Goal: Information Seeking & Learning: Check status

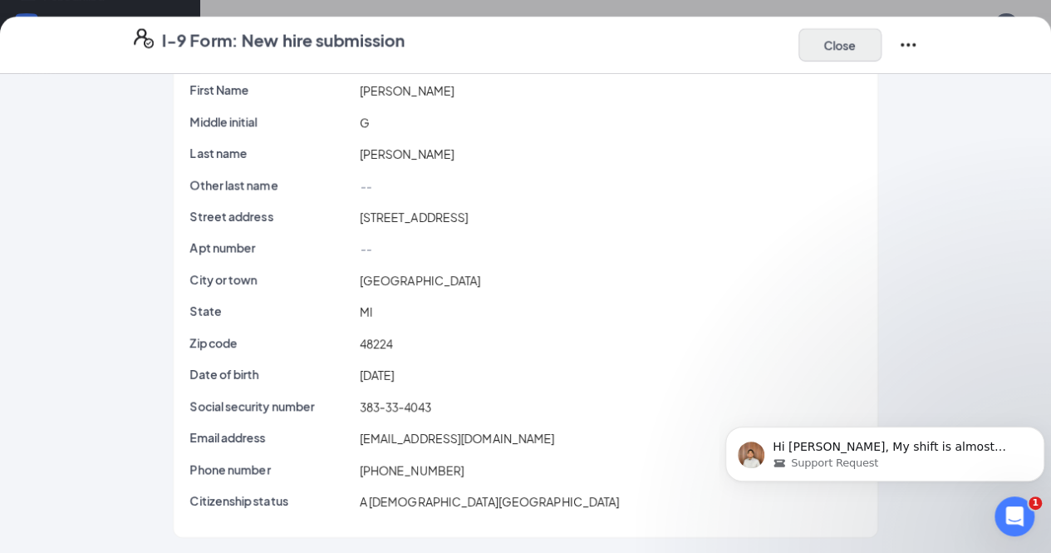
scroll to position [906, 0]
click at [882, 54] on button "Close" at bounding box center [840, 44] width 83 height 33
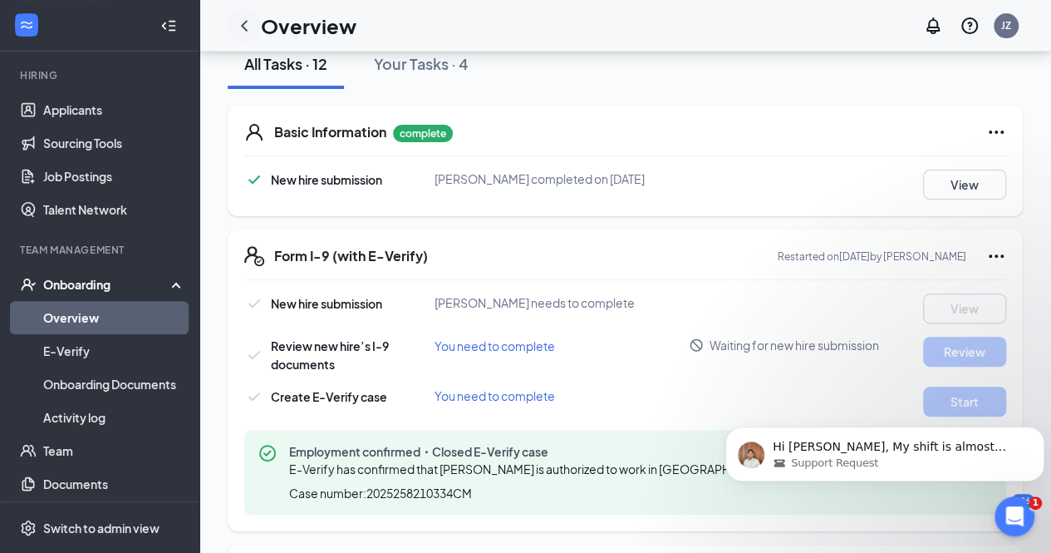
click at [239, 28] on icon "ChevronLeft" at bounding box center [244, 26] width 20 height 20
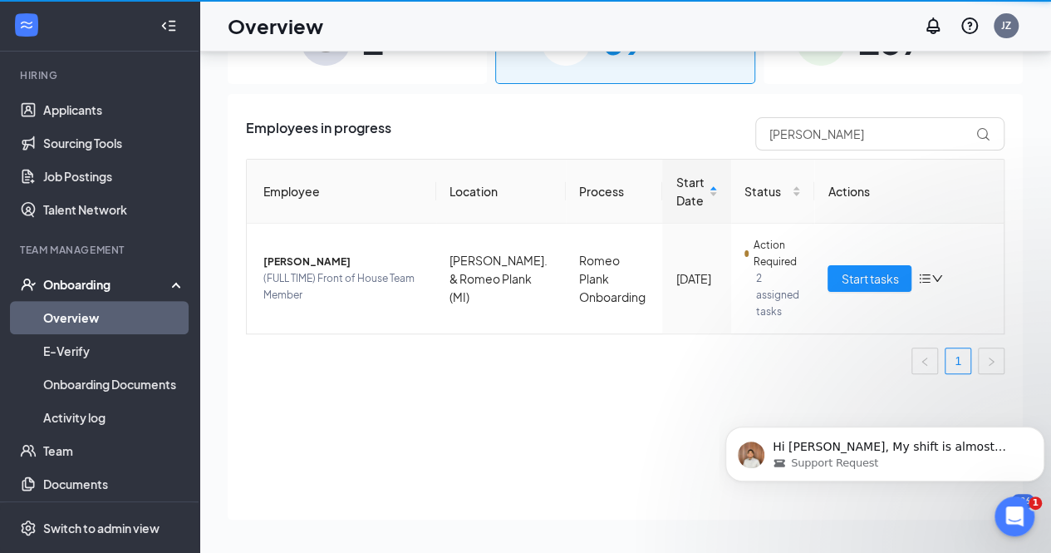
scroll to position [75, 0]
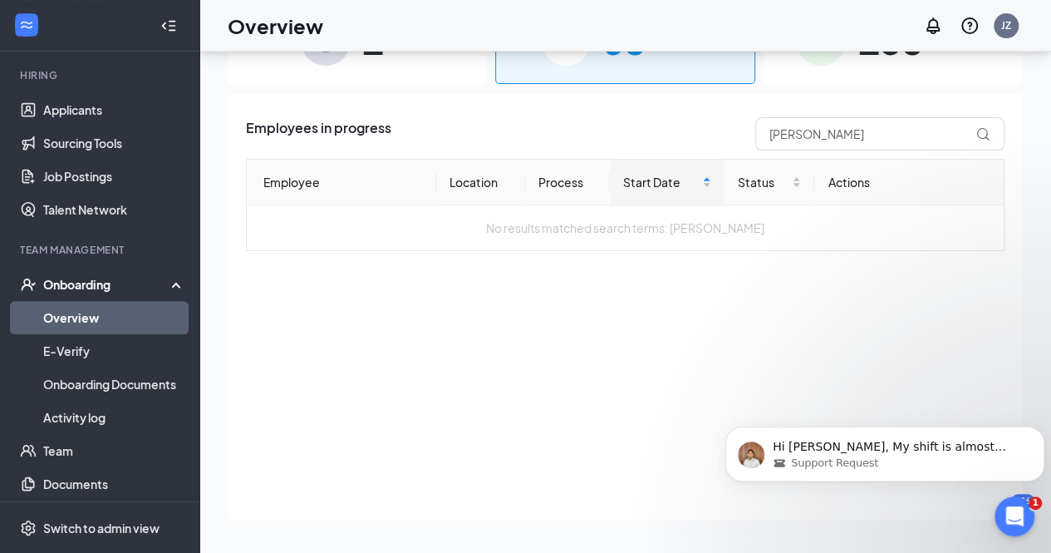
click at [841, 83] on div "158 Completed" at bounding box center [893, 40] width 259 height 87
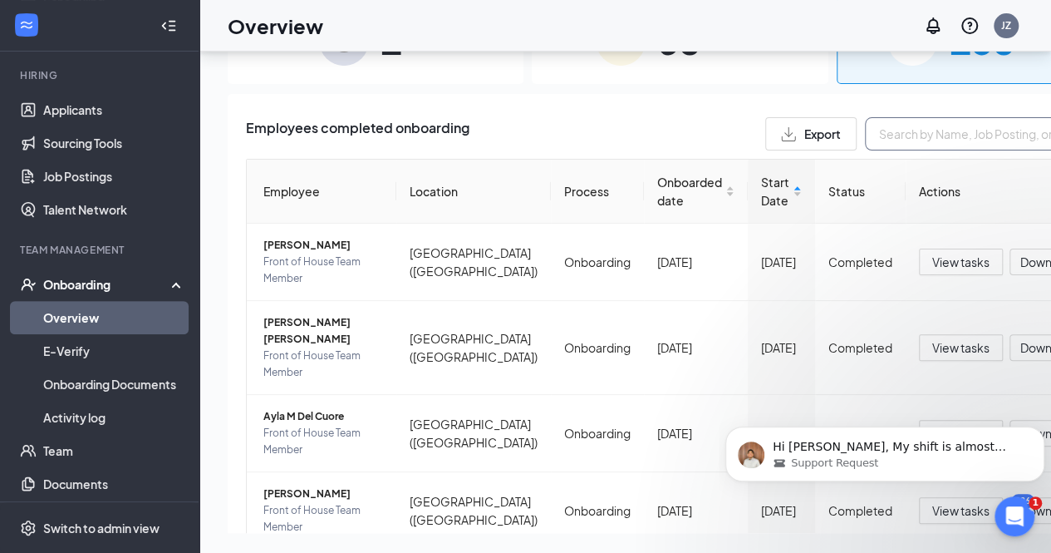
click at [865, 140] on input "text" at bounding box center [989, 133] width 249 height 33
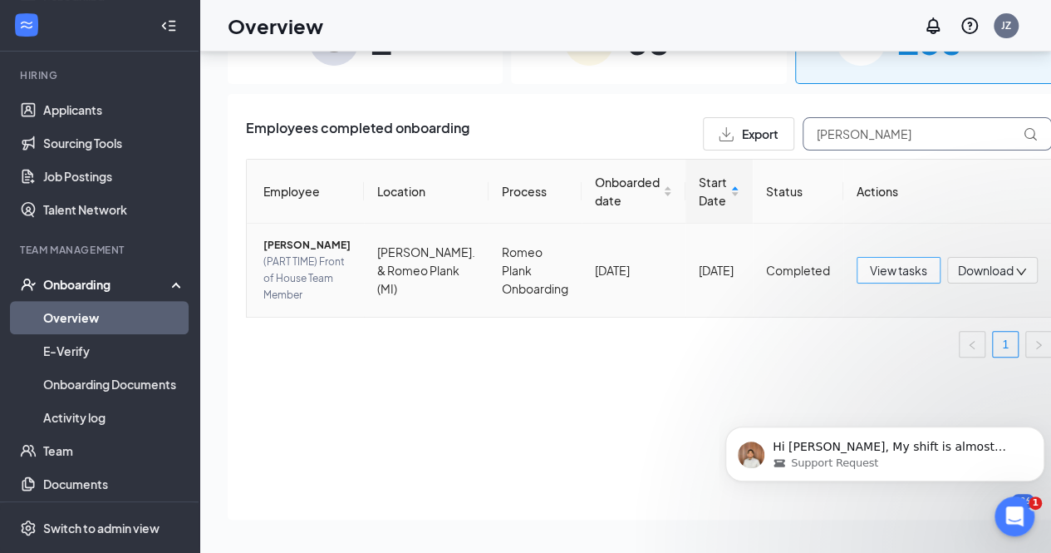
type input "[PERSON_NAME]"
click at [870, 277] on span "View tasks" at bounding box center [898, 270] width 57 height 18
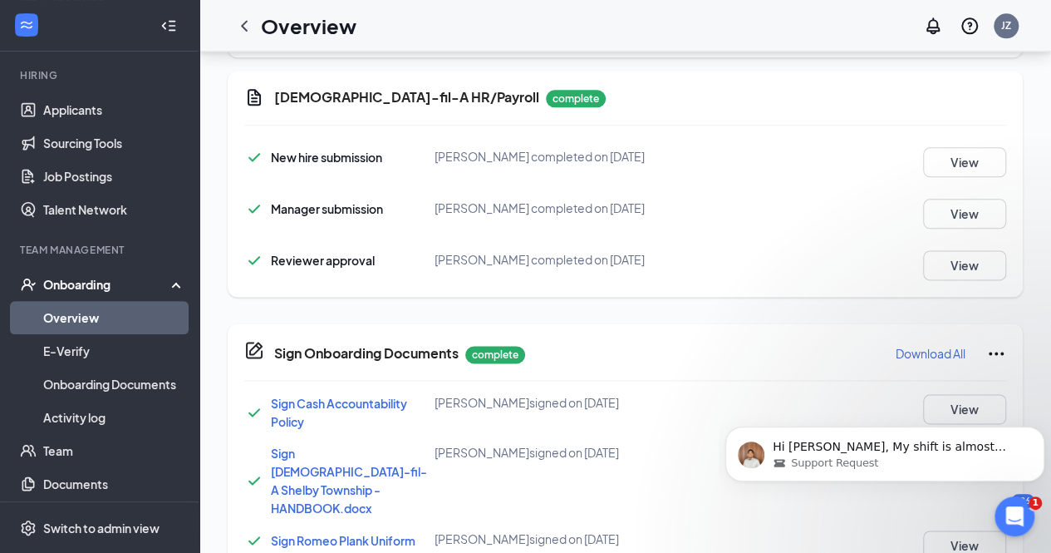
scroll to position [969, 0]
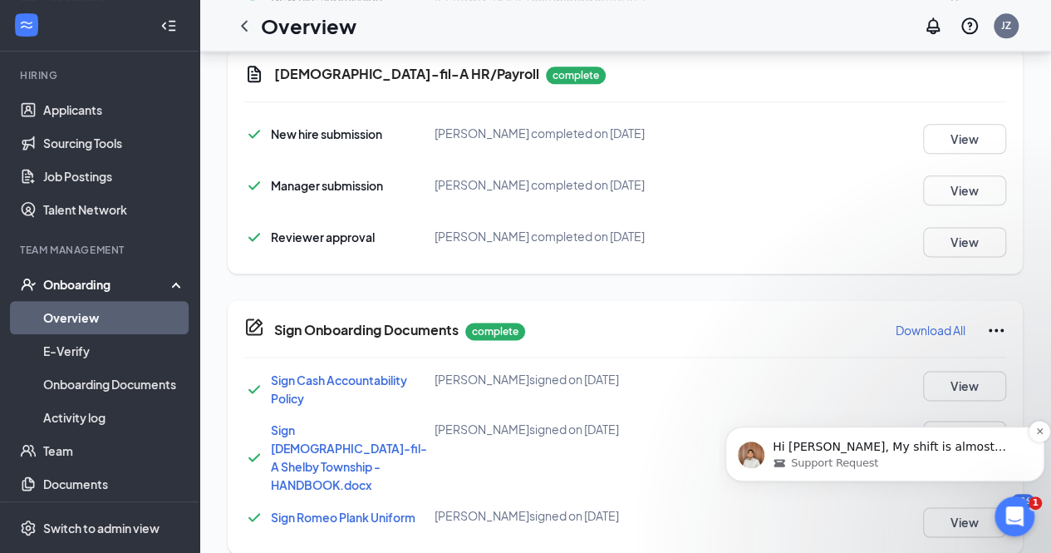
click at [939, 450] on p "Hi [PERSON_NAME], My shift is almost over, but no worries, I’ll check on this a…" at bounding box center [898, 447] width 251 height 17
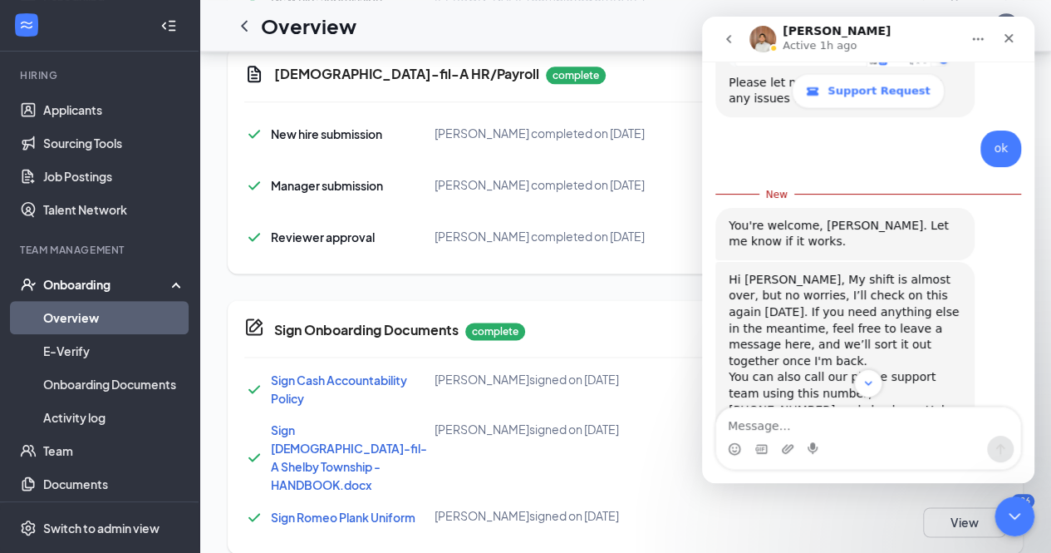
scroll to position [1433, 0]
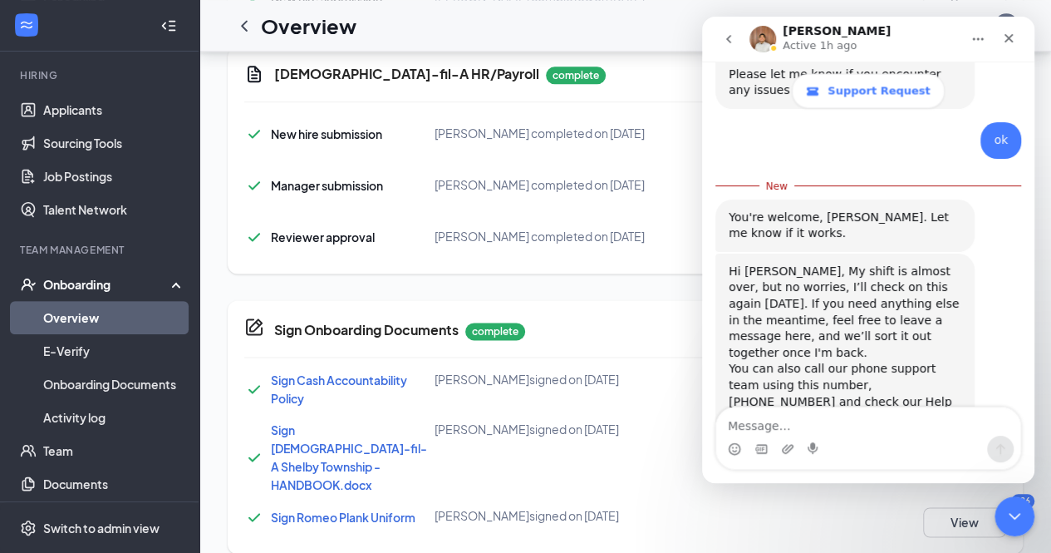
click at [820, 426] on textarea "Message…" at bounding box center [868, 421] width 304 height 28
type textarea "w"
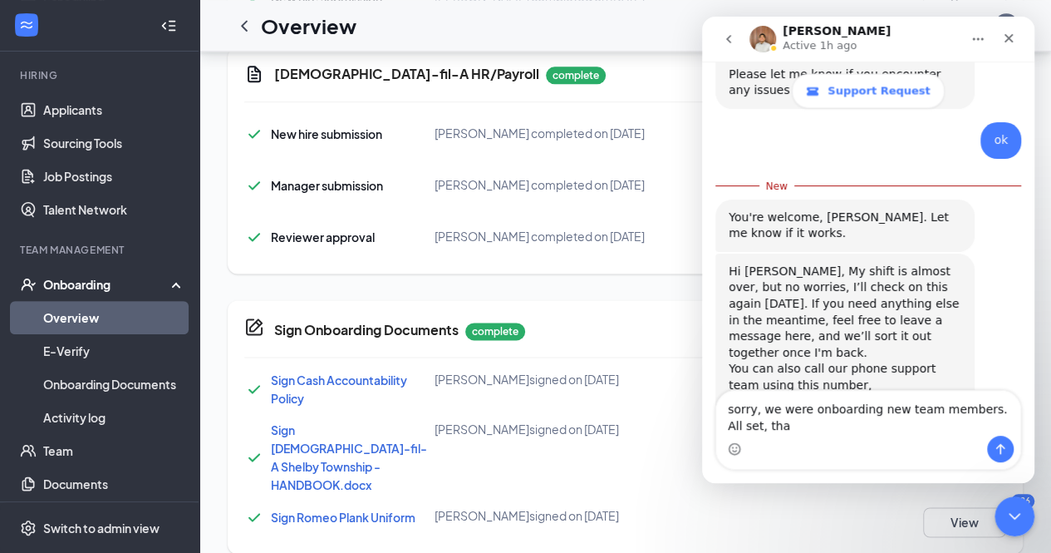
scroll to position [1450, 0]
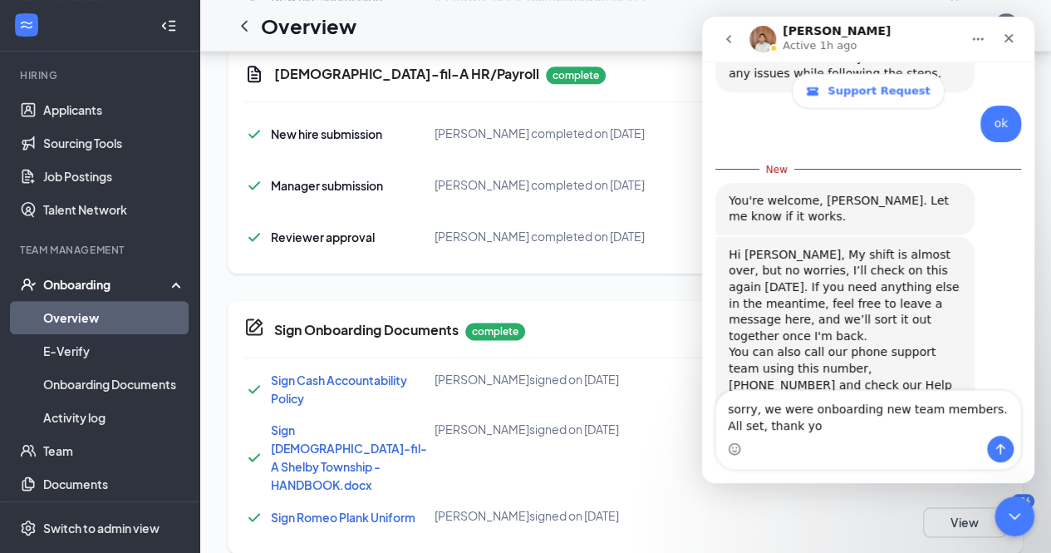
type textarea "sorry, we were onboarding new team members. All set, thank you"
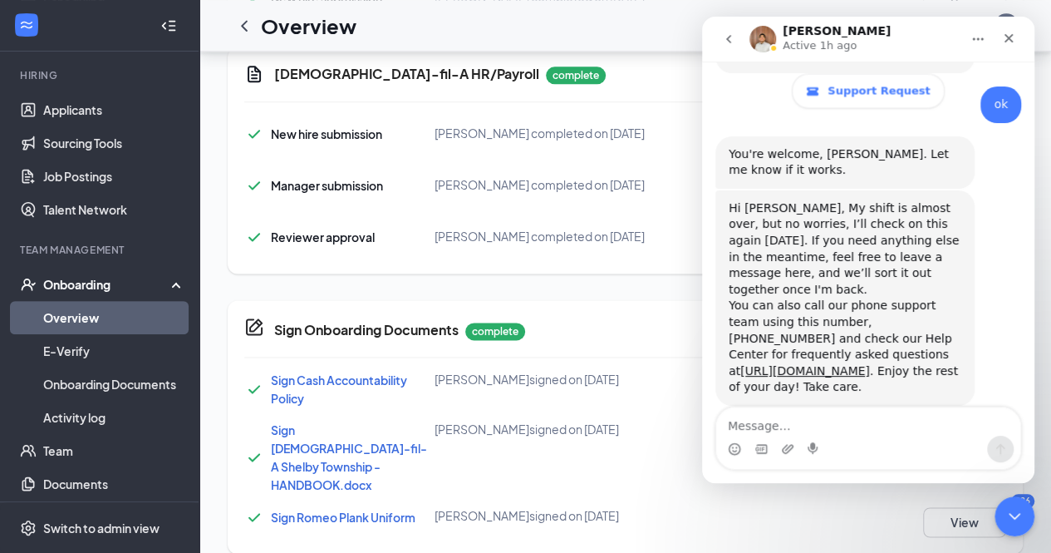
scroll to position [1471, 0]
click at [1015, 36] on icon "Close" at bounding box center [1008, 38] width 13 height 13
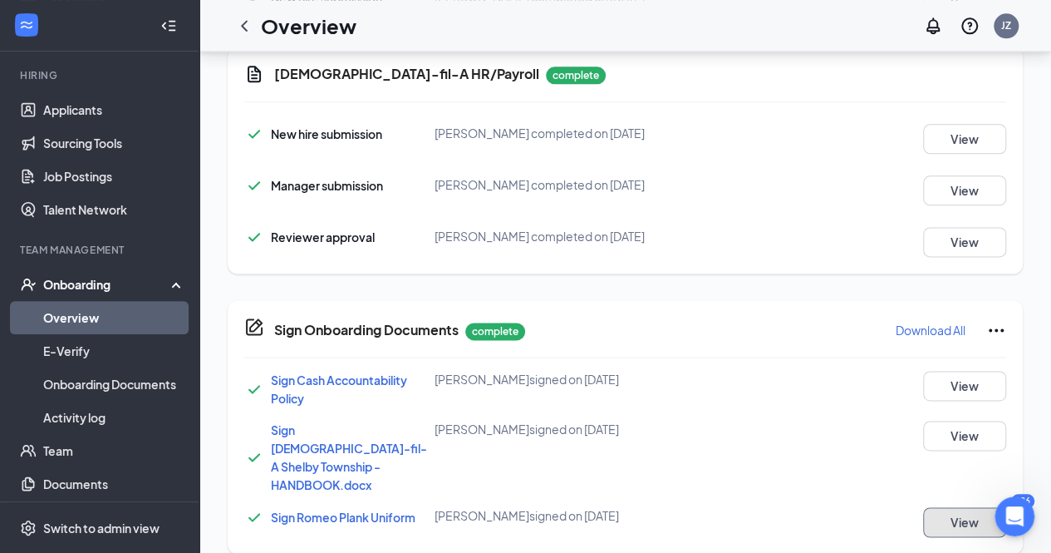
click at [955, 507] on button "View" at bounding box center [964, 522] width 83 height 30
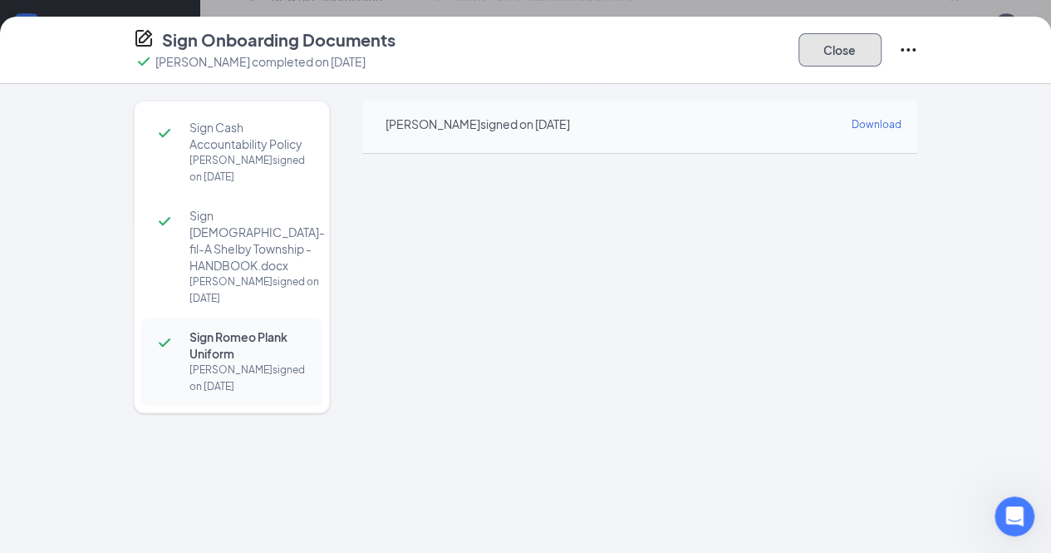
click at [882, 44] on button "Close" at bounding box center [840, 49] width 83 height 33
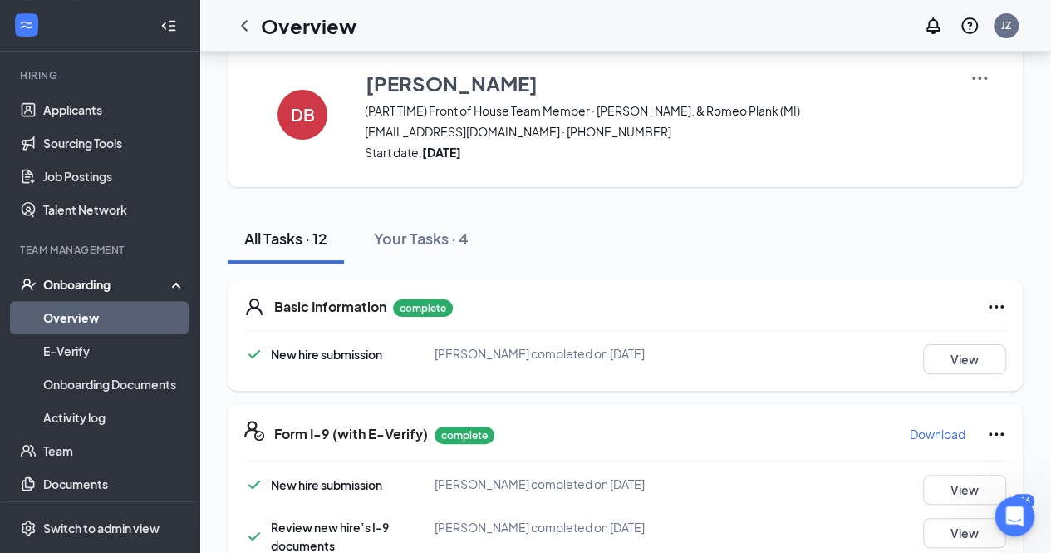
scroll to position [0, 0]
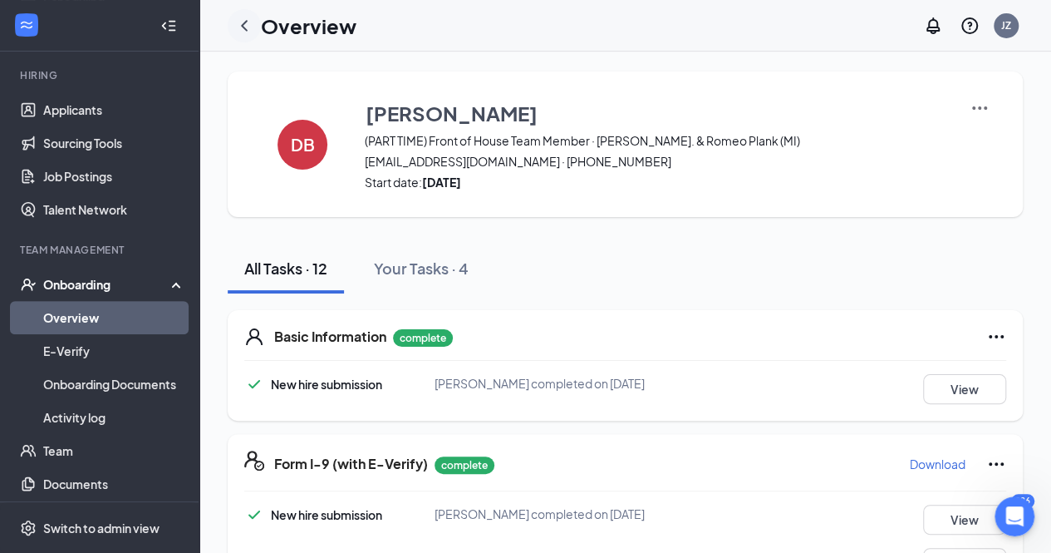
click at [244, 31] on icon "ChevronLeft" at bounding box center [244, 26] width 20 height 20
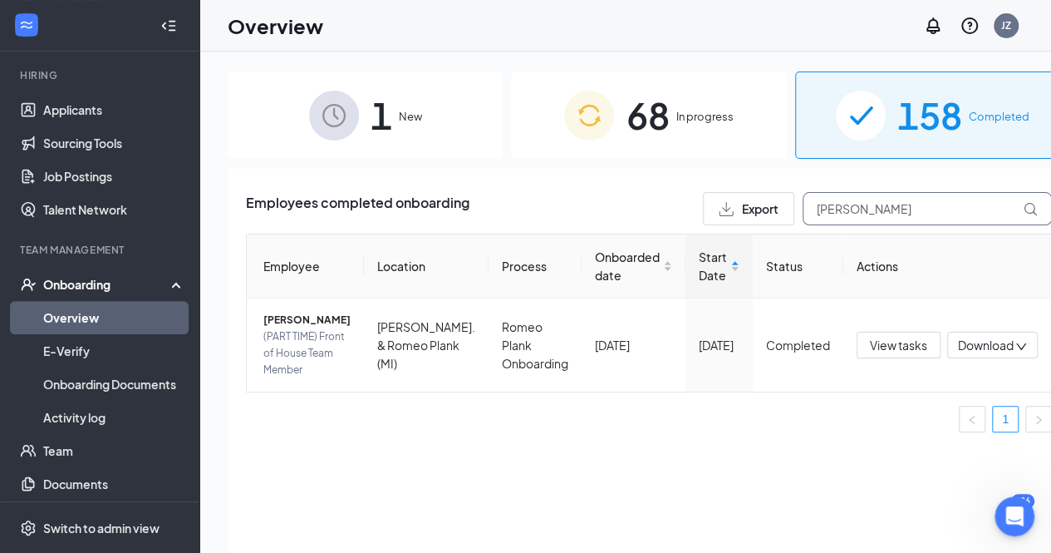
drag, startPoint x: 831, startPoint y: 204, endPoint x: 667, endPoint y: 222, distance: 165.6
click at [703, 222] on div "Export [PERSON_NAME]" at bounding box center [877, 208] width 349 height 33
click at [703, 222] on button "Export" at bounding box center [748, 208] width 91 height 33
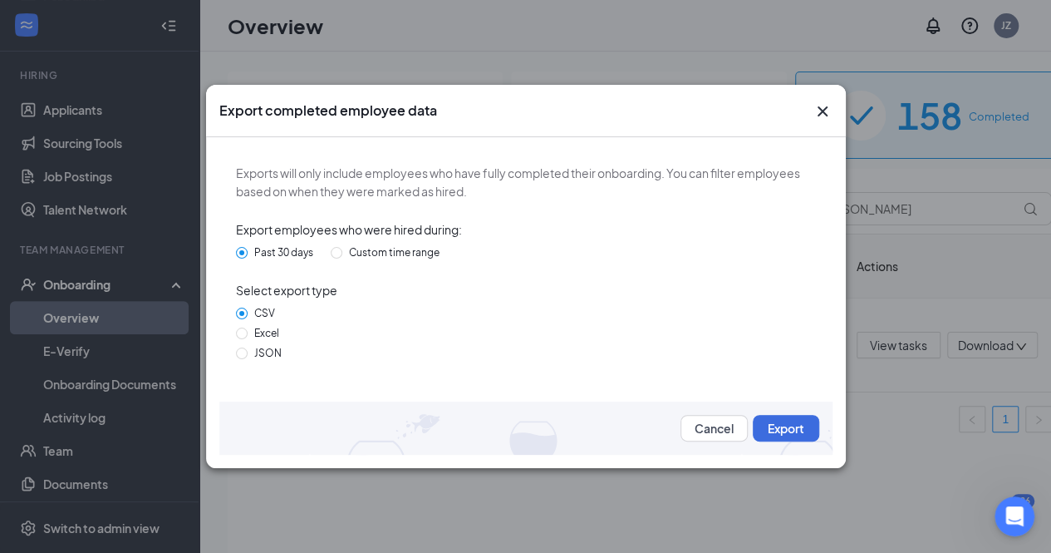
click at [667, 222] on span "Export employees who were hired during:" at bounding box center [526, 229] width 580 height 18
click at [710, 418] on button "Cancel" at bounding box center [714, 428] width 67 height 27
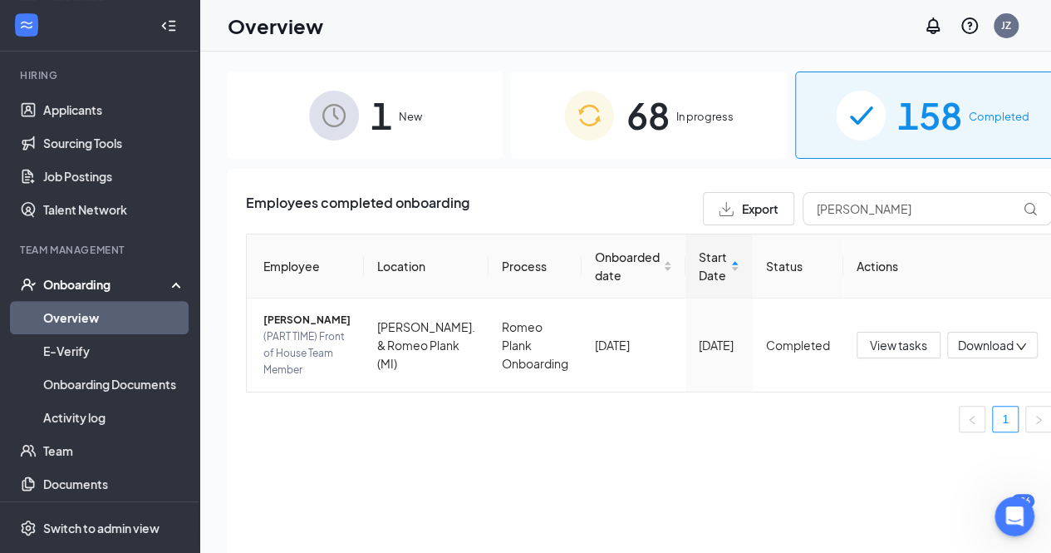
click at [647, 102] on div "68 In progress" at bounding box center [648, 114] width 275 height 87
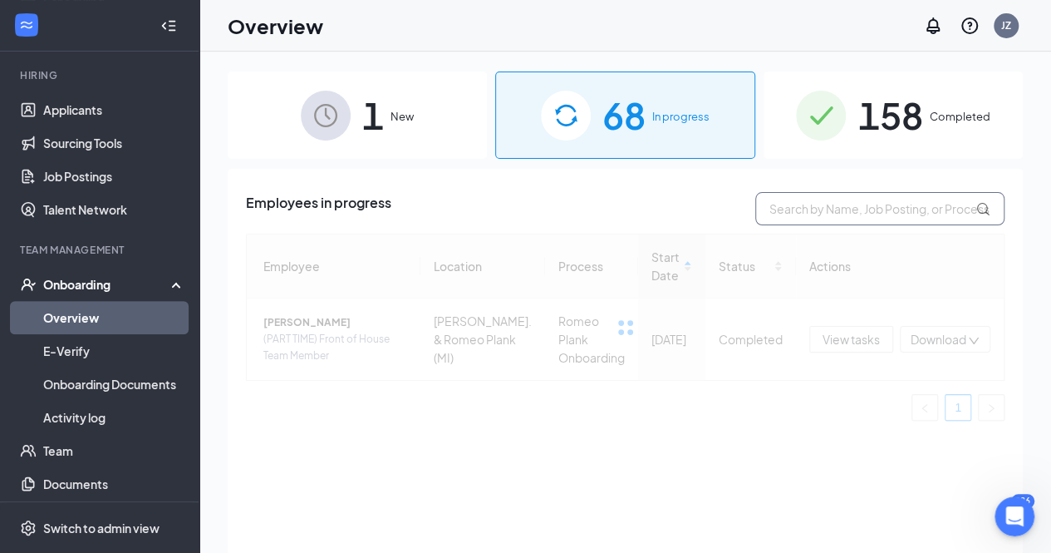
click at [842, 121] on div "158 Completed" at bounding box center [893, 114] width 259 height 87
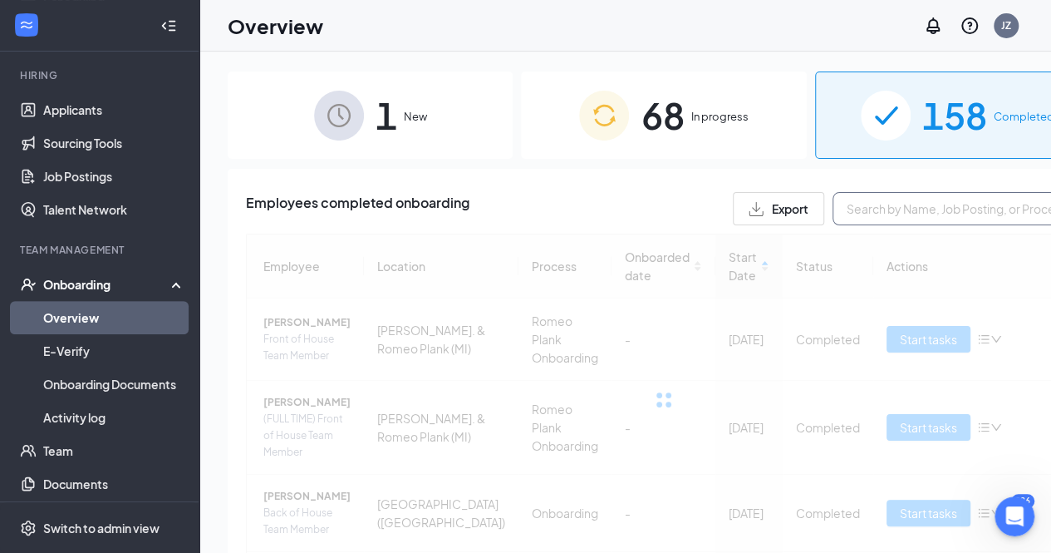
click at [833, 211] on input "text" at bounding box center [957, 208] width 249 height 33
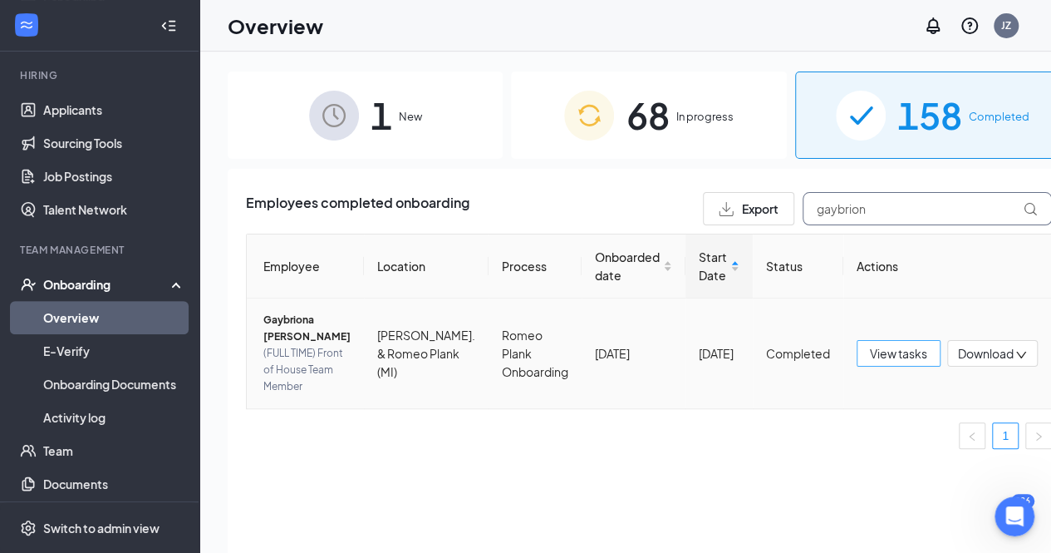
type input "gaybrion"
click at [870, 357] on span "View tasks" at bounding box center [898, 353] width 57 height 18
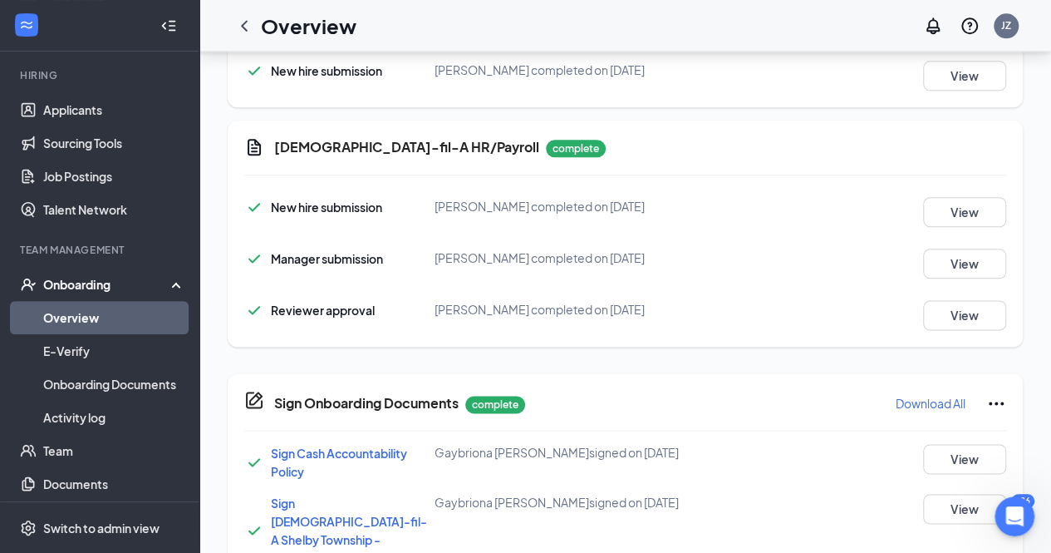
scroll to position [969, 0]
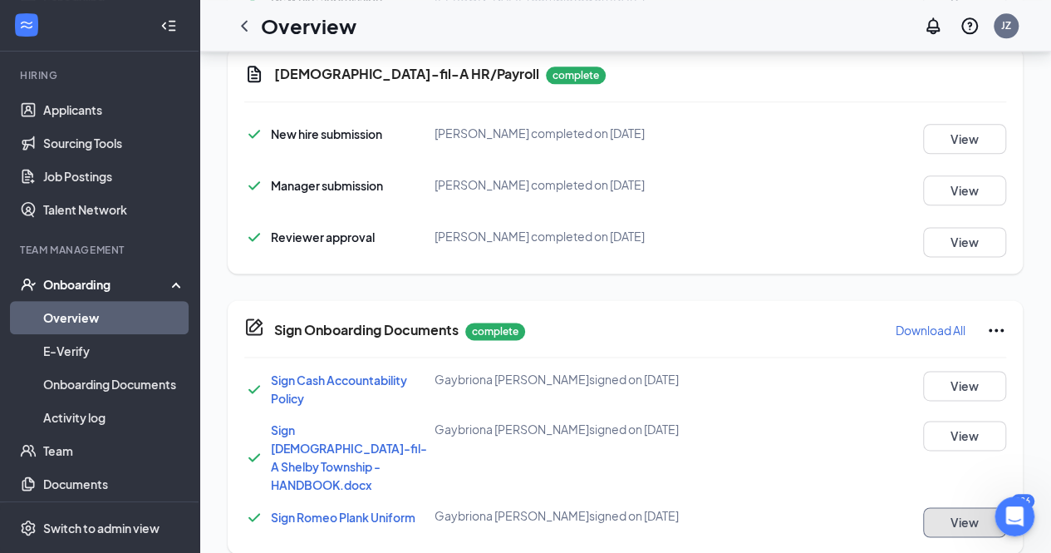
click at [946, 508] on button "View" at bounding box center [964, 522] width 83 height 30
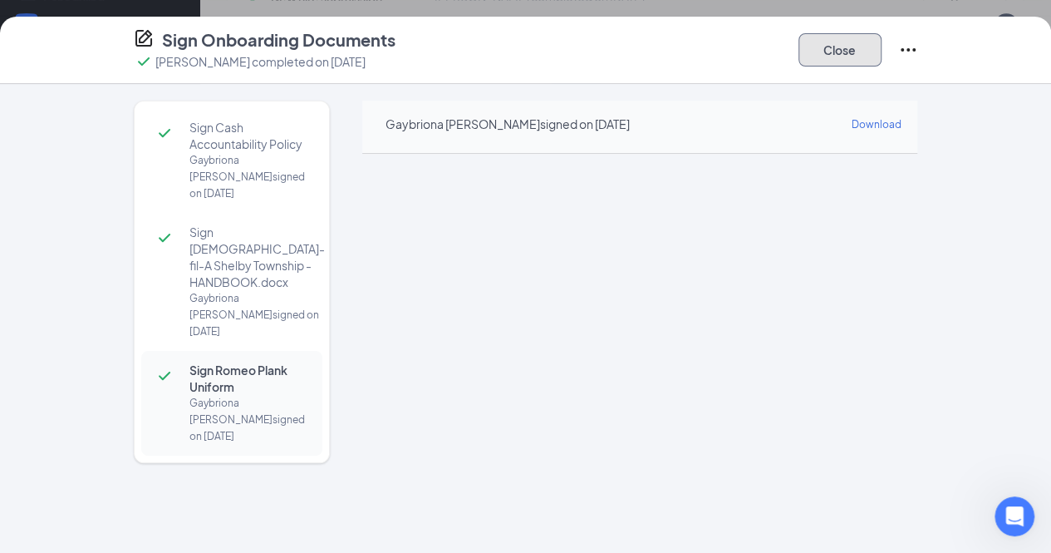
click at [882, 52] on button "Close" at bounding box center [840, 49] width 83 height 33
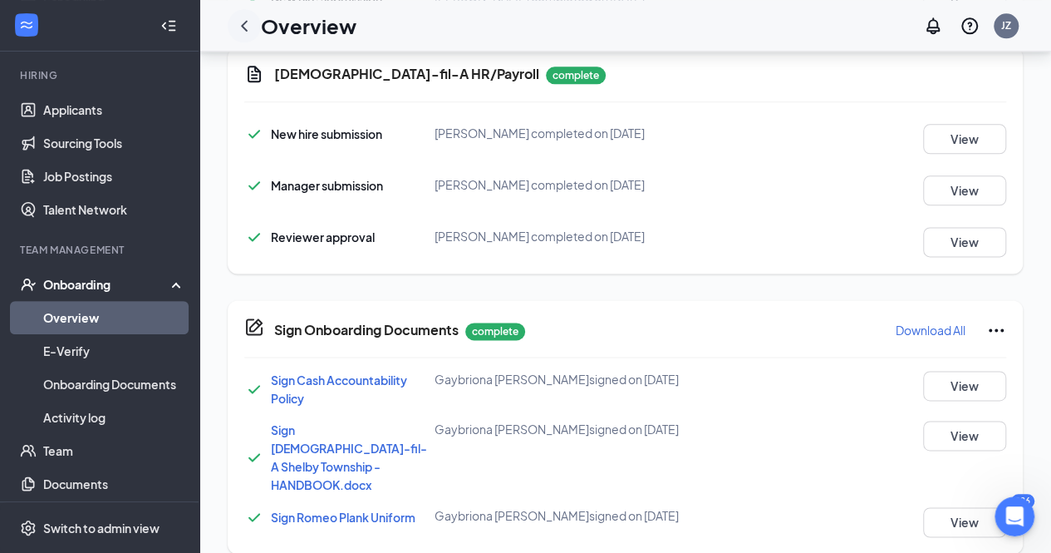
click at [243, 26] on icon "ChevronLeft" at bounding box center [244, 25] width 7 height 11
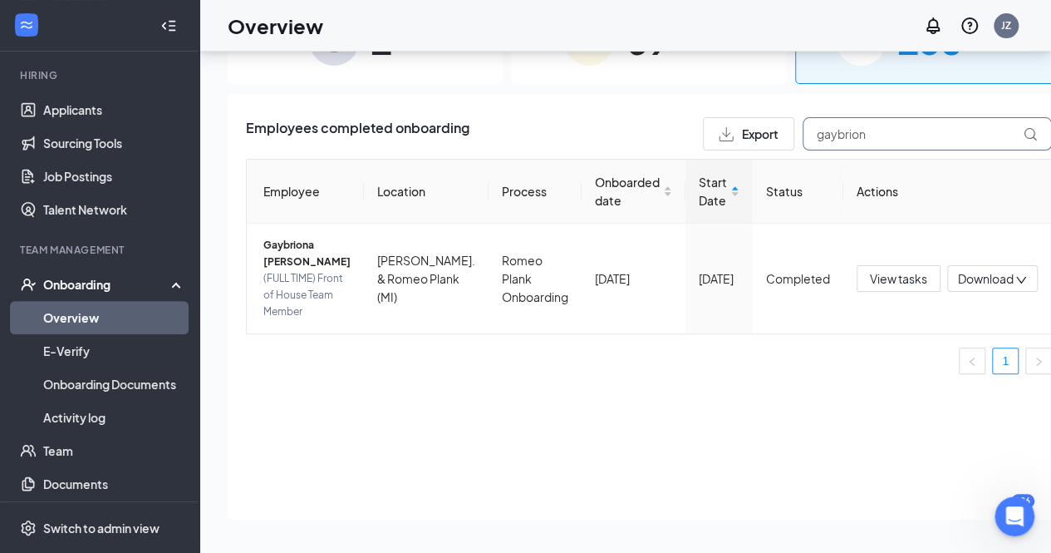
click at [834, 135] on input "gaybrion" at bounding box center [927, 133] width 249 height 33
type input "g"
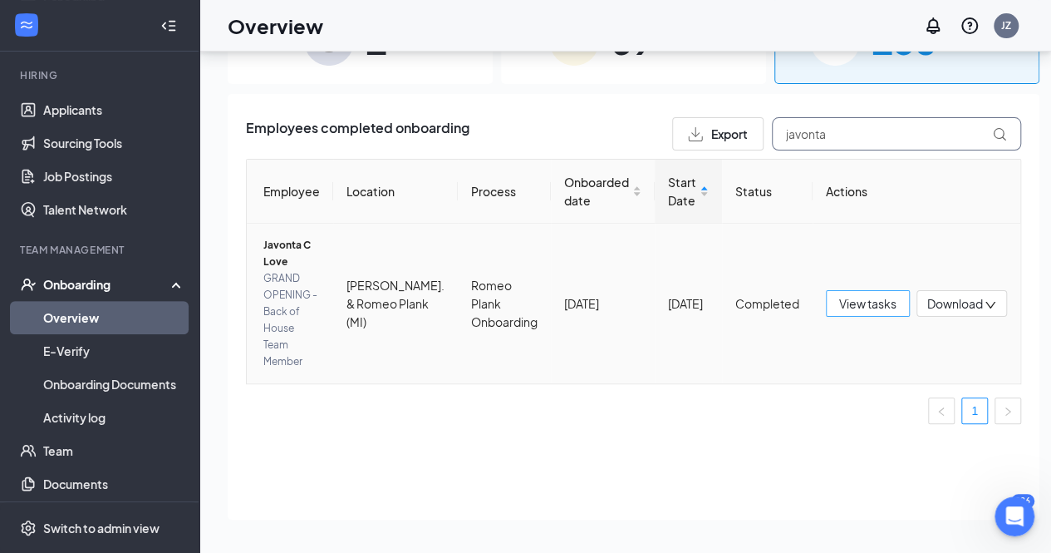
type input "javonta"
click at [849, 294] on span "View tasks" at bounding box center [867, 303] width 57 height 18
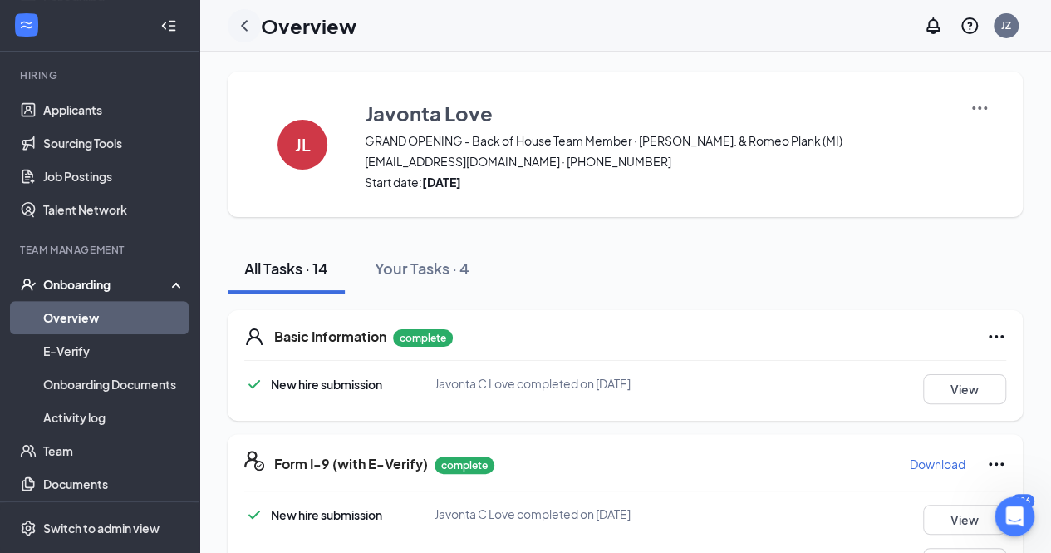
click at [246, 22] on icon "ChevronLeft" at bounding box center [244, 26] width 20 height 20
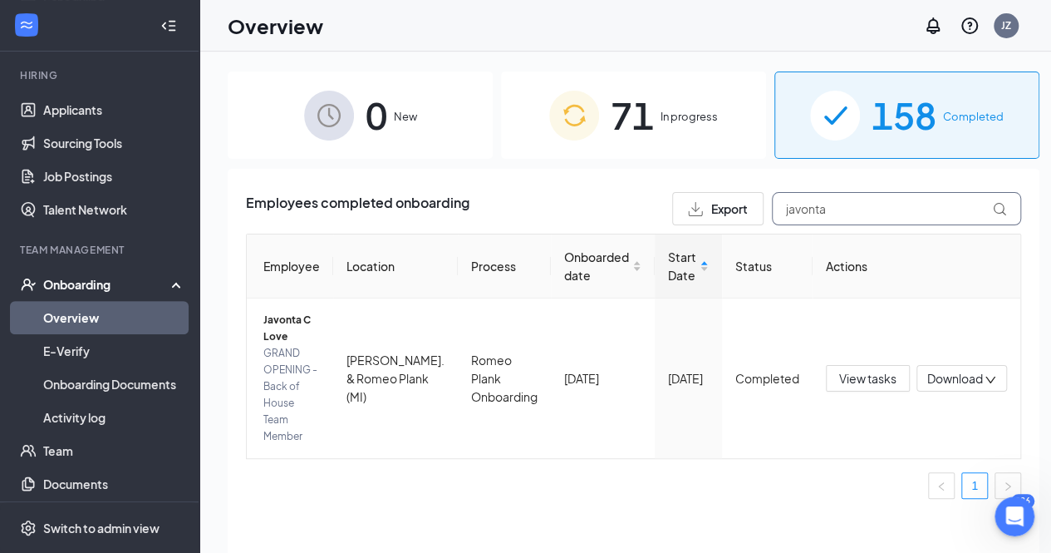
drag, startPoint x: 820, startPoint y: 209, endPoint x: 634, endPoint y: 221, distance: 185.8
click at [634, 221] on div "Employees completed onboarding Export javonta" at bounding box center [633, 208] width 775 height 33
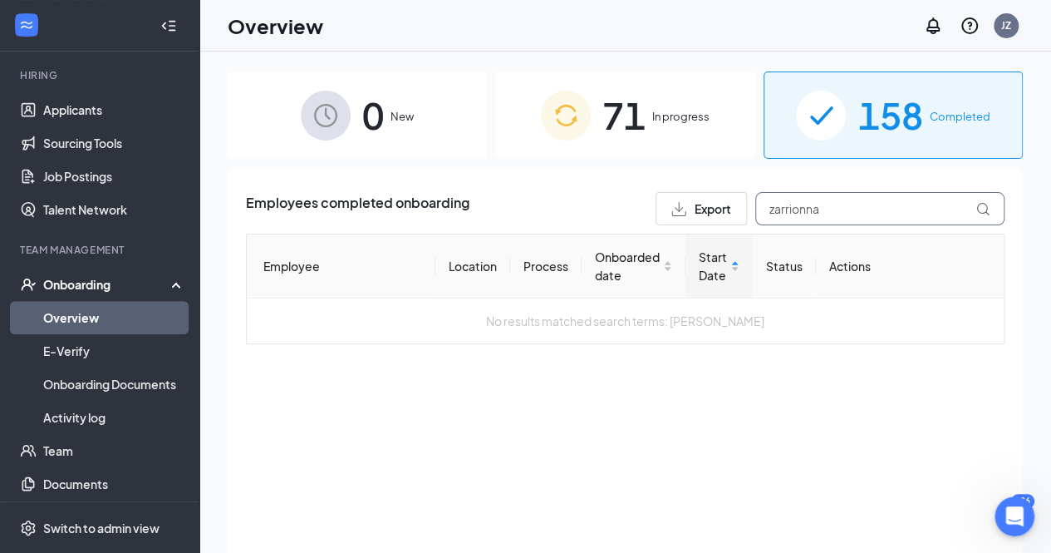
drag, startPoint x: 829, startPoint y: 209, endPoint x: 592, endPoint y: 207, distance: 237.7
click at [592, 207] on div "Employees completed onboarding Export zarrionna" at bounding box center [625, 208] width 759 height 33
type input "[PERSON_NAME]"
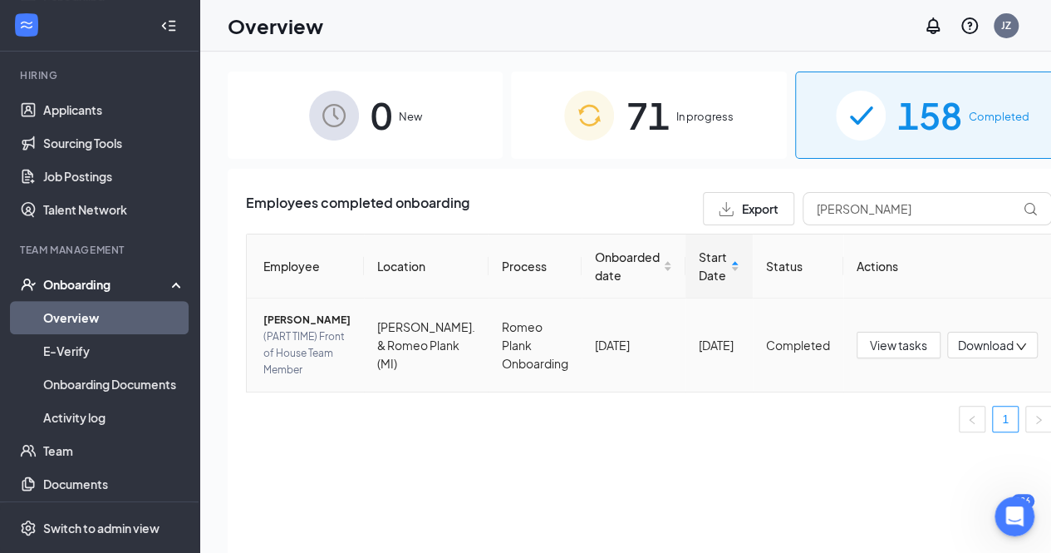
click at [321, 328] on span "[PERSON_NAME]" at bounding box center [306, 320] width 87 height 17
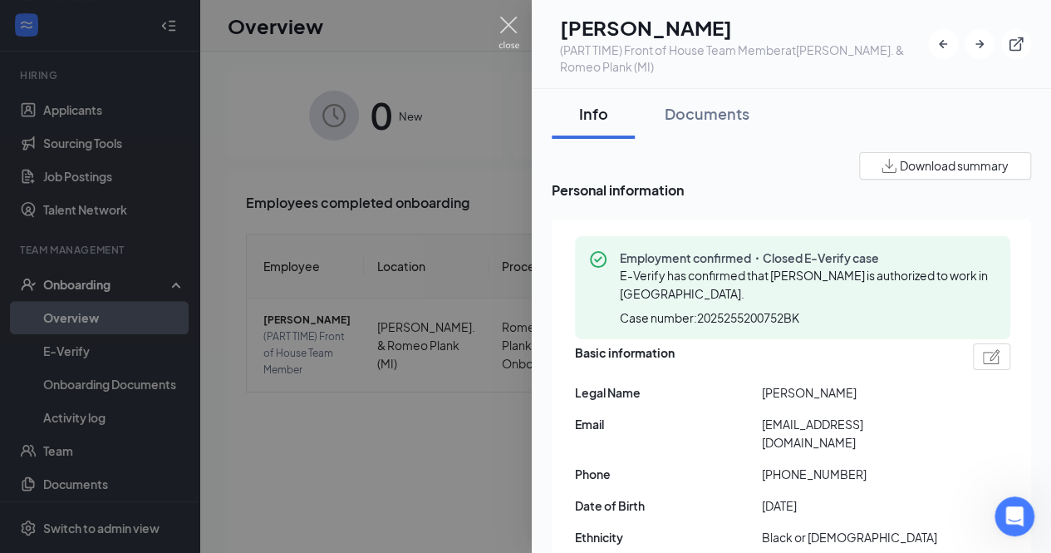
click at [507, 24] on img at bounding box center [509, 33] width 21 height 32
